Goal: Task Accomplishment & Management: Manage account settings

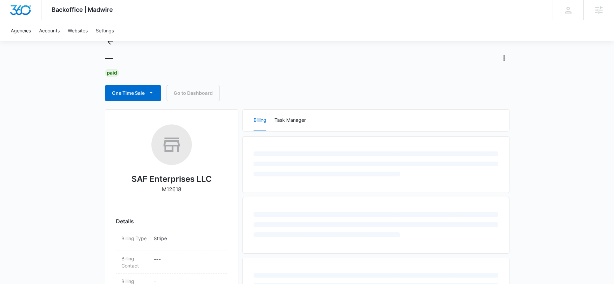
scroll to position [27, 0]
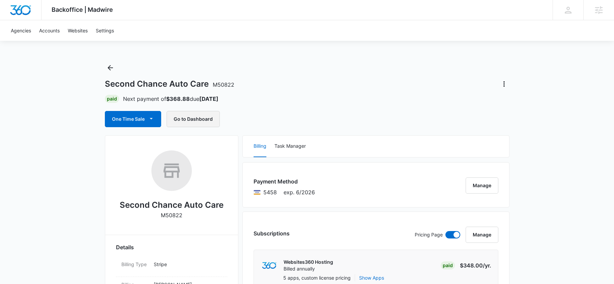
click at [208, 117] on button "Go to Dashboard" at bounding box center [193, 119] width 53 height 16
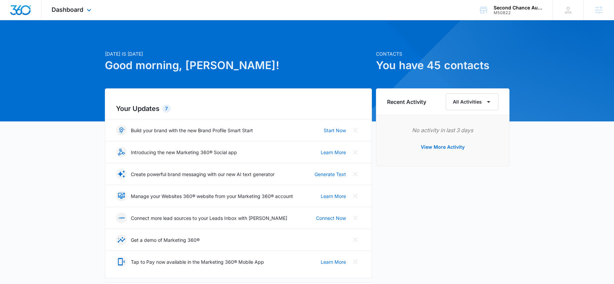
click at [103, 14] on div "Dashboard Apps Reputation Websites Forms CRM Shop Payments Files Brand Settings…" at bounding box center [307, 10] width 614 height 20
click at [91, 13] on icon at bounding box center [89, 12] width 8 height 8
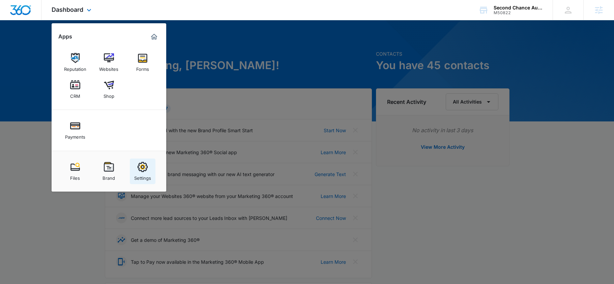
click at [138, 167] on img at bounding box center [143, 167] width 10 height 10
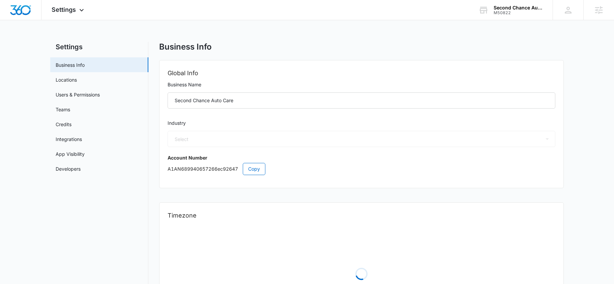
select select "44"
select select "US"
select select "America/Kentucky/Louisville"
click at [80, 93] on link "Users & Permissions" at bounding box center [78, 94] width 44 height 7
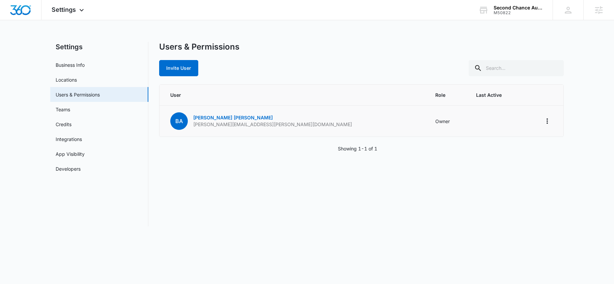
click at [242, 123] on p "bryan.archey@arccenters.com" at bounding box center [272, 124] width 159 height 7
copy p "bryan.archey@arccenters.com"
